Goal: Transaction & Acquisition: Purchase product/service

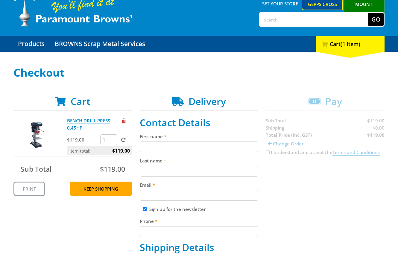
scroll to position [85, 0]
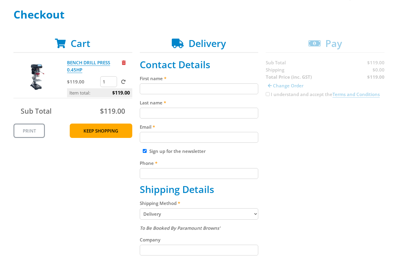
drag, startPoint x: 165, startPoint y: 83, endPoint x: 160, endPoint y: 98, distance: 15.7
click at [165, 85] on div "First name" at bounding box center [199, 84] width 119 height 19
click at [159, 111] on input "Last name" at bounding box center [199, 113] width 119 height 11
click at [156, 93] on input "First name" at bounding box center [199, 88] width 119 height 11
paste input "[PERSON_NAME]"
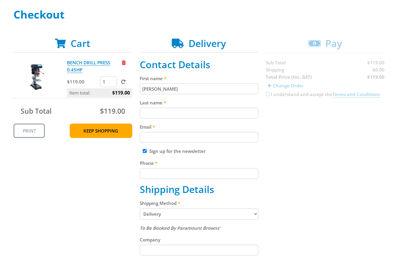
type input "[PERSON_NAME]"
click at [152, 111] on input "Last name" at bounding box center [199, 113] width 119 height 11
paste input "[PERSON_NAME]"
type input "[PERSON_NAME]"
click at [334, 132] on div "Cart BENCH DRILL PRESS 0.45HP $119.00 1 Item total: $119.00 Sub Total $119.00 P…" at bounding box center [198, 229] width 371 height 383
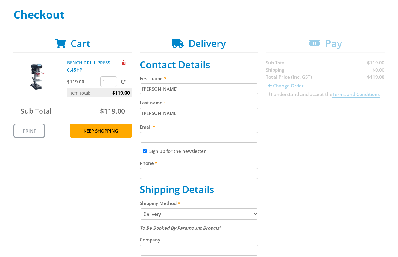
paste input "[EMAIL_ADDRESS][DOMAIN_NAME]"
click at [179, 135] on input "Email" at bounding box center [199, 137] width 119 height 11
type input "[EMAIL_ADDRESS][DOMAIN_NAME]"
click at [298, 136] on div "Cart BENCH DRILL PRESS 0.45HP $119.00 1 Item total: $119.00 Sub Total $119.00 P…" at bounding box center [198, 229] width 371 height 383
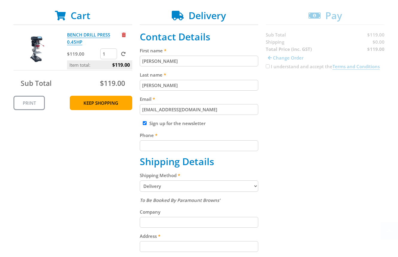
scroll to position [114, 0]
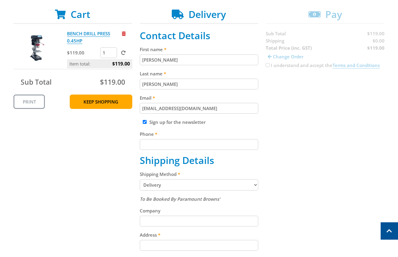
drag, startPoint x: 202, startPoint y: 136, endPoint x: 203, endPoint y: 139, distance: 3.5
click at [202, 136] on label "Phone" at bounding box center [199, 133] width 119 height 7
click at [202, 139] on input "Phone" at bounding box center [199, 144] width 119 height 11
paste input "[PHONE_NUMBER]"
type input "[PHONE_NUMBER]"
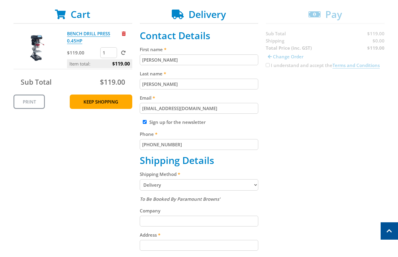
click at [357, 139] on div "Cart BENCH DRILL PRESS 0.45HP $119.00 1 Item total: $119.00 Sub Total $119.00 P…" at bounding box center [198, 200] width 371 height 383
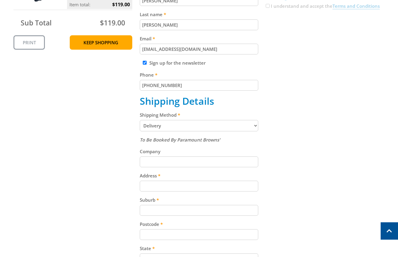
scroll to position [226, 0]
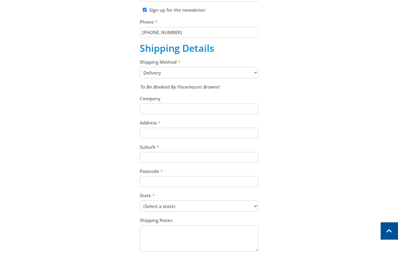
click at [156, 135] on input "Address" at bounding box center [199, 133] width 119 height 11
paste input "[STREET_ADDRESS]"
type input "[STREET_ADDRESS]"
click at [187, 155] on input "Suburb" at bounding box center [199, 157] width 119 height 11
paste input "Gepps Cross"
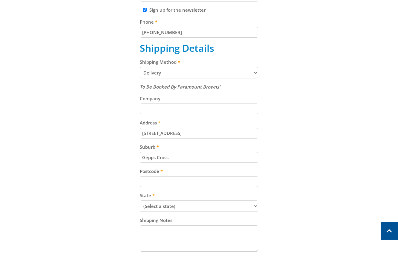
type input "Gepps Cross"
click at [154, 185] on input "Postcode" at bounding box center [199, 181] width 119 height 11
paste input "5094"
type input "5094"
click at [194, 207] on select "(Select a state) South Australia Victoria New South Wales Queensland Western Au…" at bounding box center [199, 205] width 119 height 11
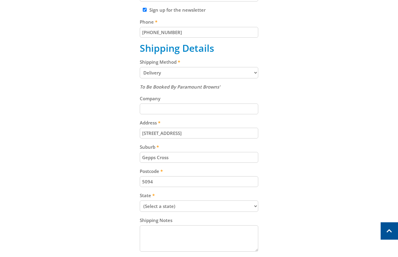
click at [166, 208] on select "(Select a state) South Australia Victoria New South Wales Queensland Western Au…" at bounding box center [199, 205] width 119 height 11
select select "SA"
click at [140, 200] on select "(Select a state) South Australia Victoria New South Wales Queensland Western Au…" at bounding box center [199, 205] width 119 height 11
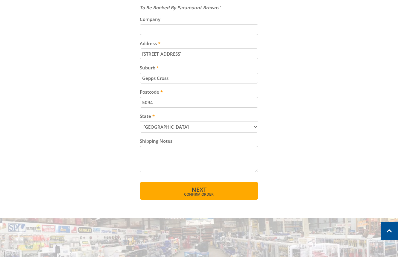
click at [212, 194] on span "Confirm order" at bounding box center [199, 195] width 93 height 4
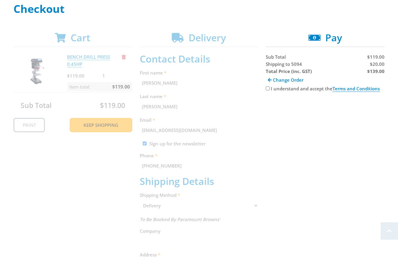
scroll to position [152, 0]
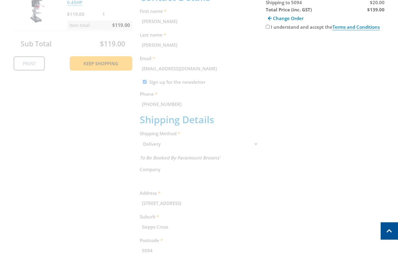
click at [269, 29] on div "I understand and accept the Terms and Conditions" at bounding box center [325, 26] width 119 height 7
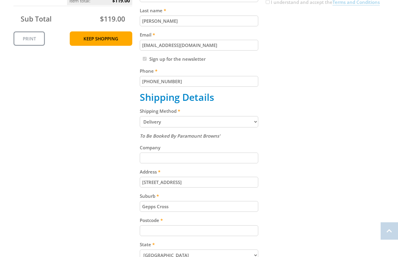
scroll to position [294, 0]
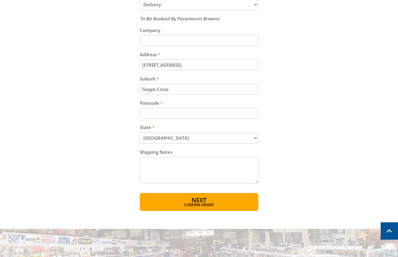
drag, startPoint x: 221, startPoint y: 217, endPoint x: 223, endPoint y: 214, distance: 4.2
click at [221, 218] on div "OPEN [DATE] 8:00am - 5:00pm Trading Hours Hardware & Machinery Wed 8:00am - 5:0…" at bounding box center [199, 87] width 398 height 762
click at [220, 205] on span "Confirm order" at bounding box center [199, 206] width 93 height 4
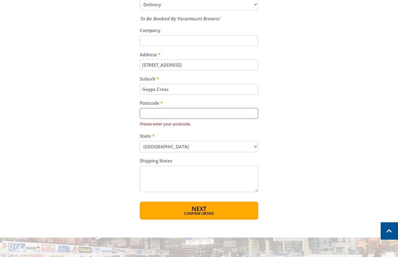
click at [182, 114] on input "Postcode" at bounding box center [199, 113] width 119 height 11
paste input "5094"
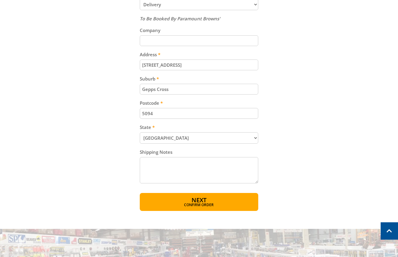
type input "5094"
click at [330, 156] on div "Cart BENCH DRILL PRESS 0.45HP $119.00 1 Item total: $119.00 Sub Total $119.00 P…" at bounding box center [198, 19] width 371 height 383
click at [231, 195] on button "Next Confirm order" at bounding box center [199, 202] width 119 height 18
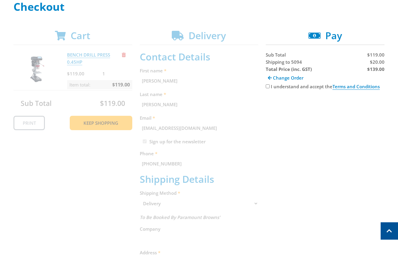
scroll to position [10, 0]
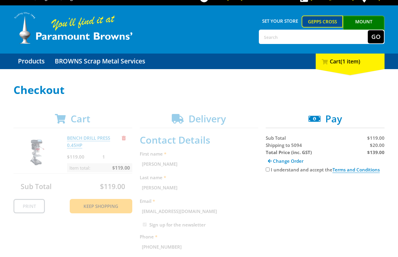
click at [273, 171] on label "I understand and accept the Terms and Conditions" at bounding box center [325, 170] width 109 height 6
click at [270, 171] on input "I understand and accept the Terms and Conditions" at bounding box center [268, 170] width 4 height 4
checkbox input "true"
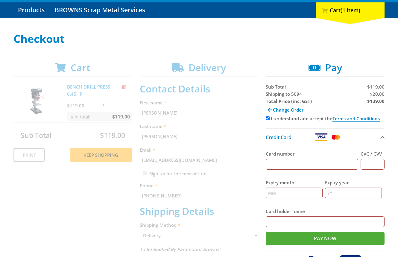
scroll to position [61, 0]
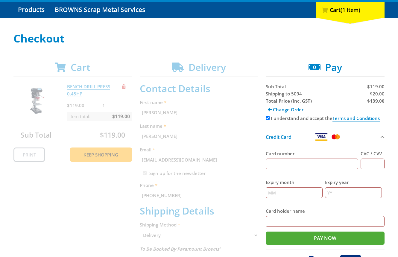
click at [290, 169] on input "Card number" at bounding box center [312, 164] width 92 height 11
type input "[CREDIT_CARD_NUMBER]"
type input "123"
type input "12"
type input "2025"
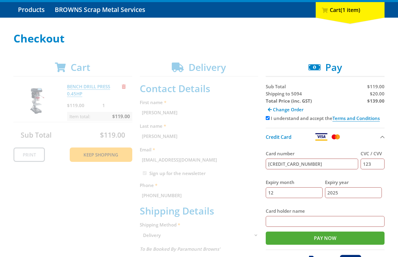
type input "[PERSON_NAME]"
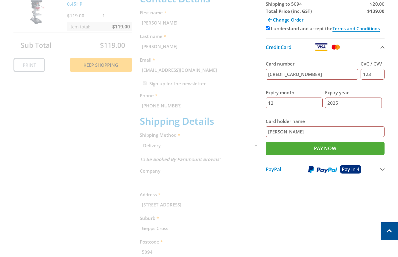
click at [275, 214] on div "Cart BENCH DRILL PRESS 0.45HP $119.00 1 Item total: $119.00 Sub Total $119.00 P…" at bounding box center [198, 160] width 371 height 376
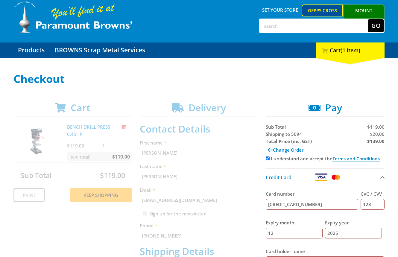
scroll to position [26, 0]
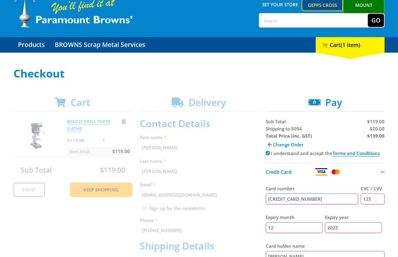
click at [284, 128] on span "Shipping to 5094" at bounding box center [284, 129] width 36 height 6
click at [273, 128] on span "Shipping to 5094" at bounding box center [284, 129] width 36 height 6
copy span "Shipping"
click at [381, 125] on div "$20.00" at bounding box center [355, 128] width 58 height 7
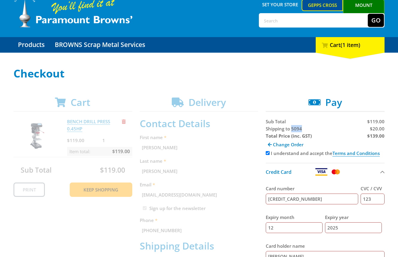
click at [381, 125] on div "$20.00" at bounding box center [355, 128] width 58 height 7
click at [382, 129] on span "$20.00" at bounding box center [377, 129] width 15 height 6
copy span "20.00"
click at [382, 131] on span "$20.00" at bounding box center [377, 129] width 15 height 6
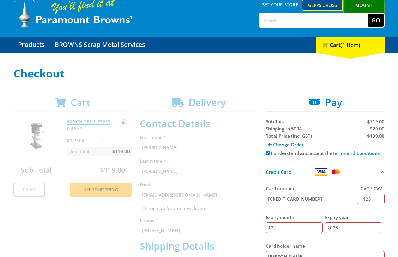
click at [378, 137] on strong "$139.00" at bounding box center [375, 136] width 17 height 6
copy strong "139.00"
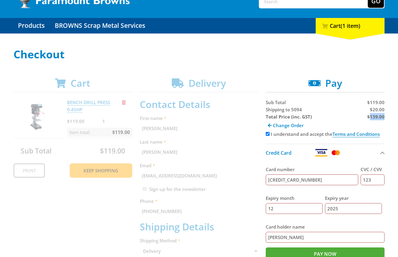
scroll to position [49, 0]
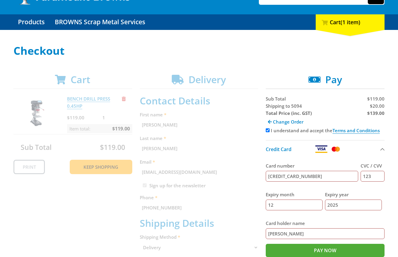
click at [313, 53] on h1 "Checkout" at bounding box center [198, 51] width 371 height 12
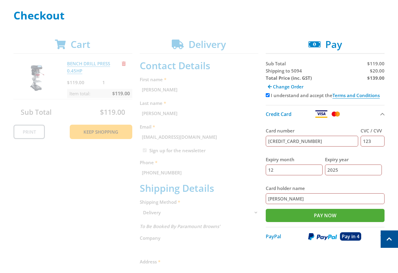
scroll to position [91, 0]
